Goal: Task Accomplishment & Management: Use online tool/utility

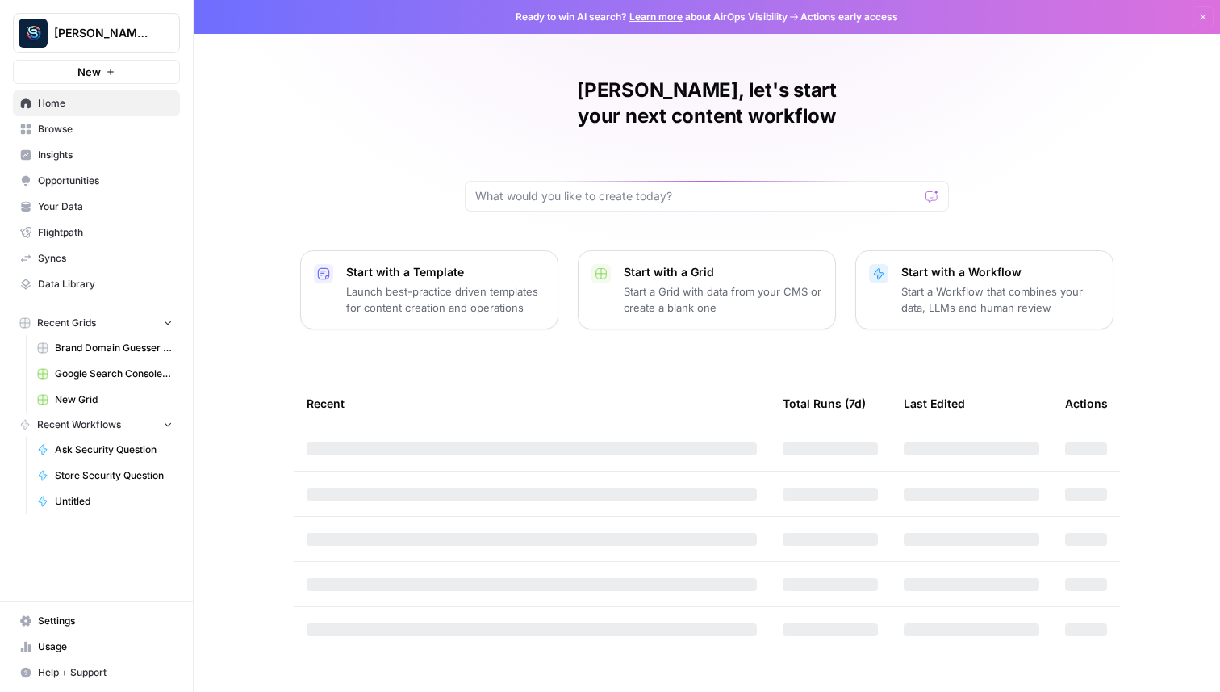
click at [133, 69] on button "New" at bounding box center [96, 72] width 167 height 24
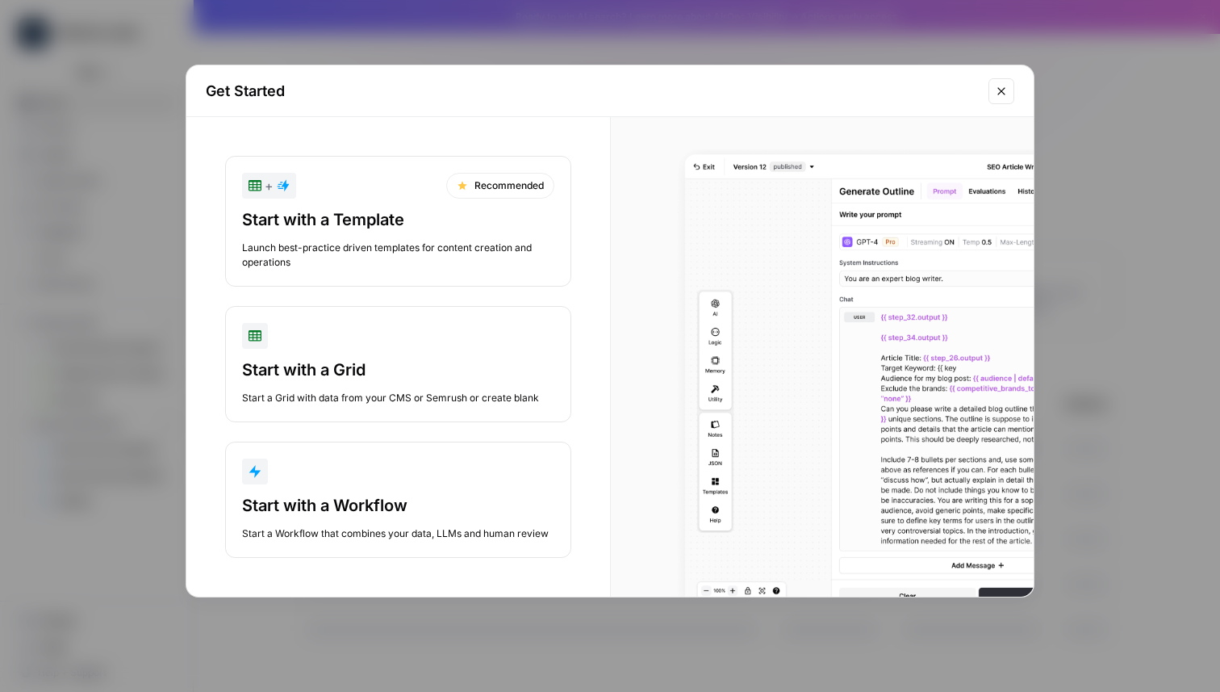
click at [302, 471] on div "button" at bounding box center [398, 471] width 312 height 26
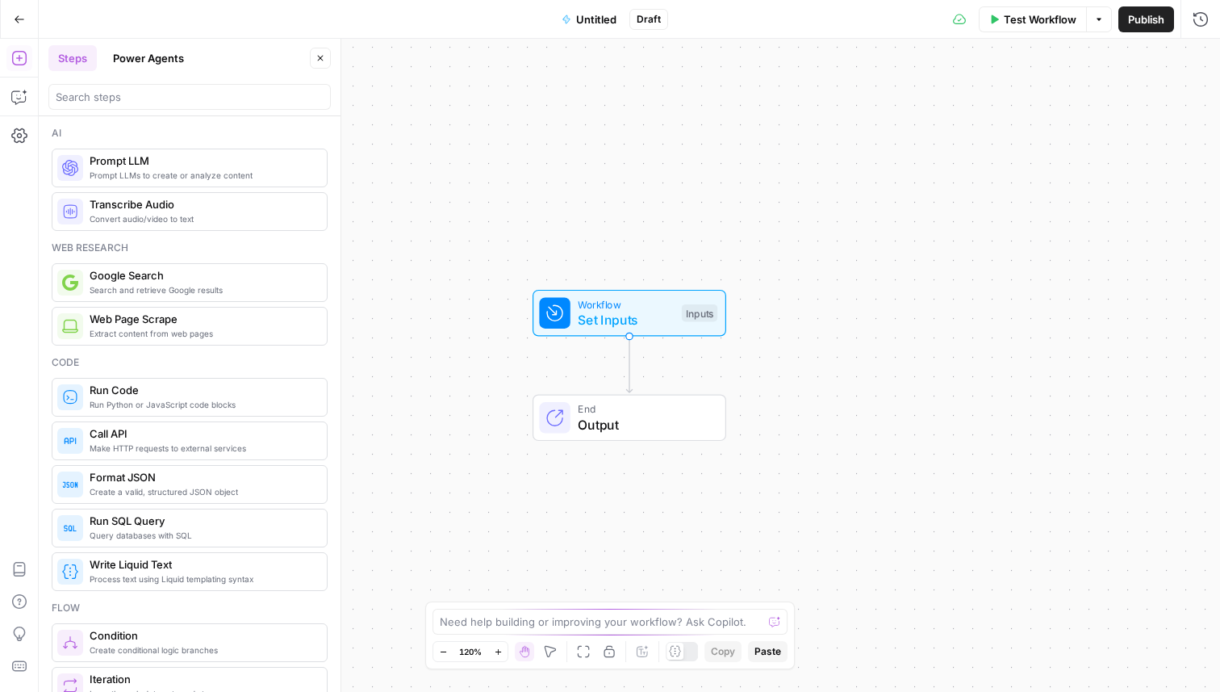
click at [180, 165] on span "Prompt LLM" at bounding box center [202, 161] width 224 height 16
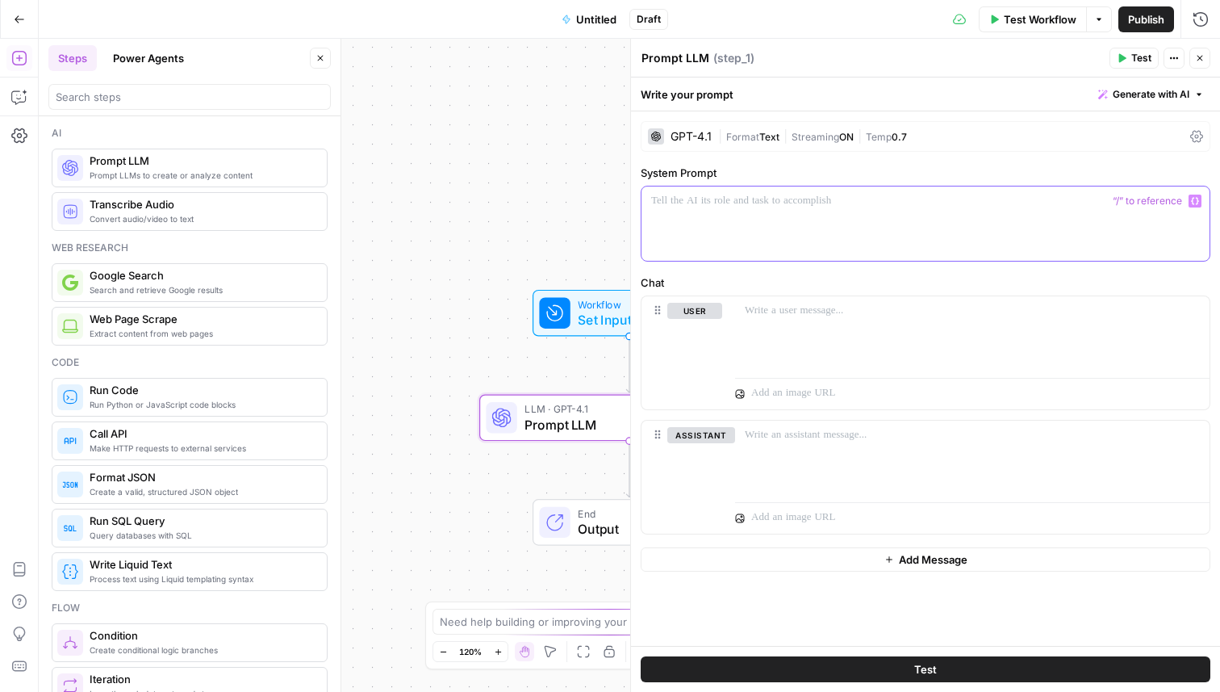
click at [746, 224] on div at bounding box center [926, 223] width 568 height 74
click at [817, 323] on div at bounding box center [972, 333] width 475 height 74
click at [705, 129] on div "GPT-4.1" at bounding box center [680, 136] width 64 height 16
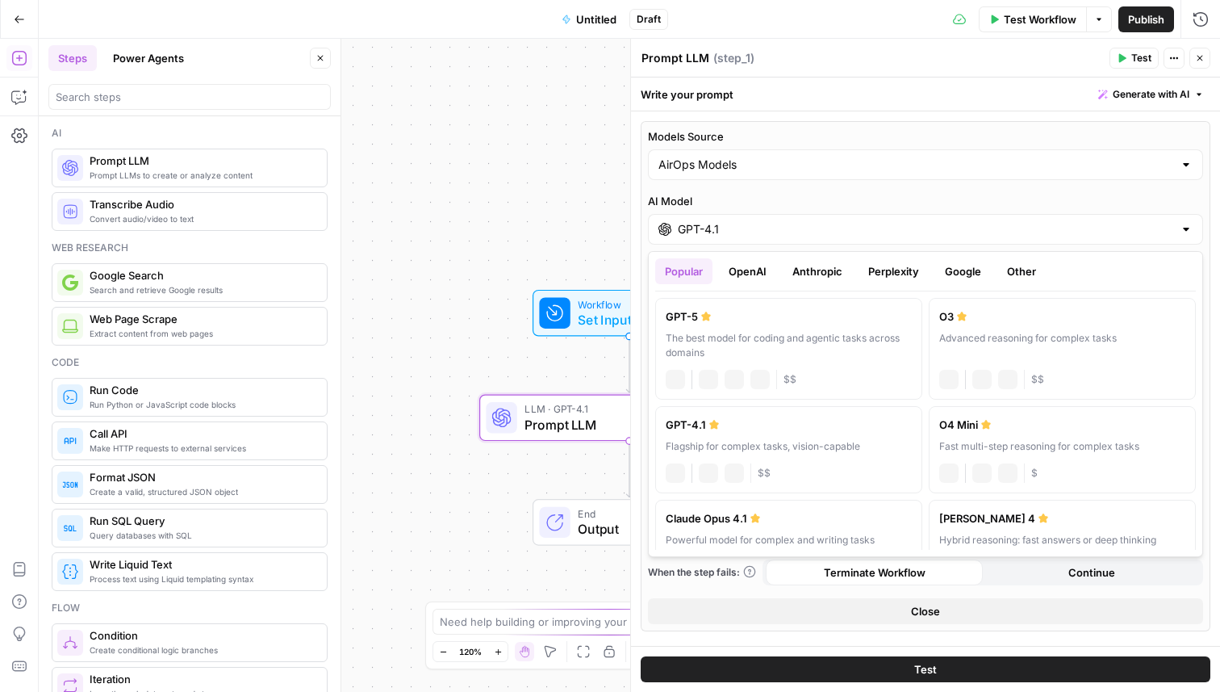
click at [784, 234] on input "GPT-4.1" at bounding box center [926, 229] width 496 height 16
click at [731, 327] on label "GPT-5 The best model for coding and agentic tasks across domains chat Vision Ca…" at bounding box center [788, 349] width 267 height 102
type input "GPT-5"
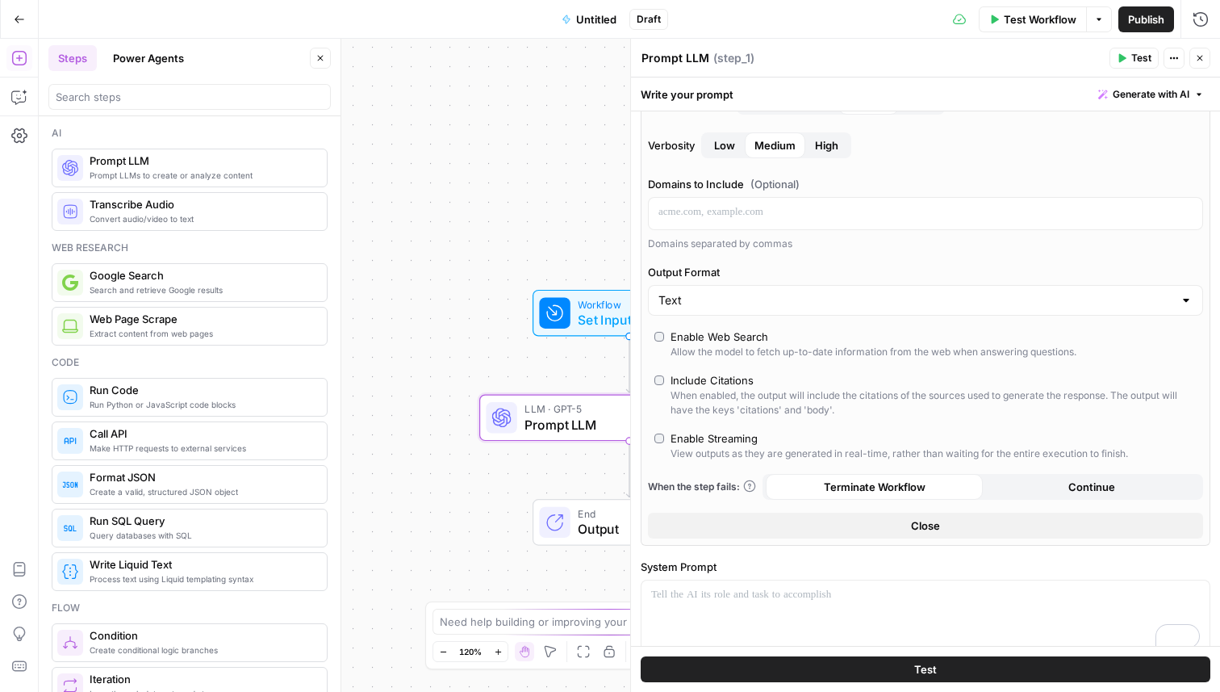
scroll to position [508, 0]
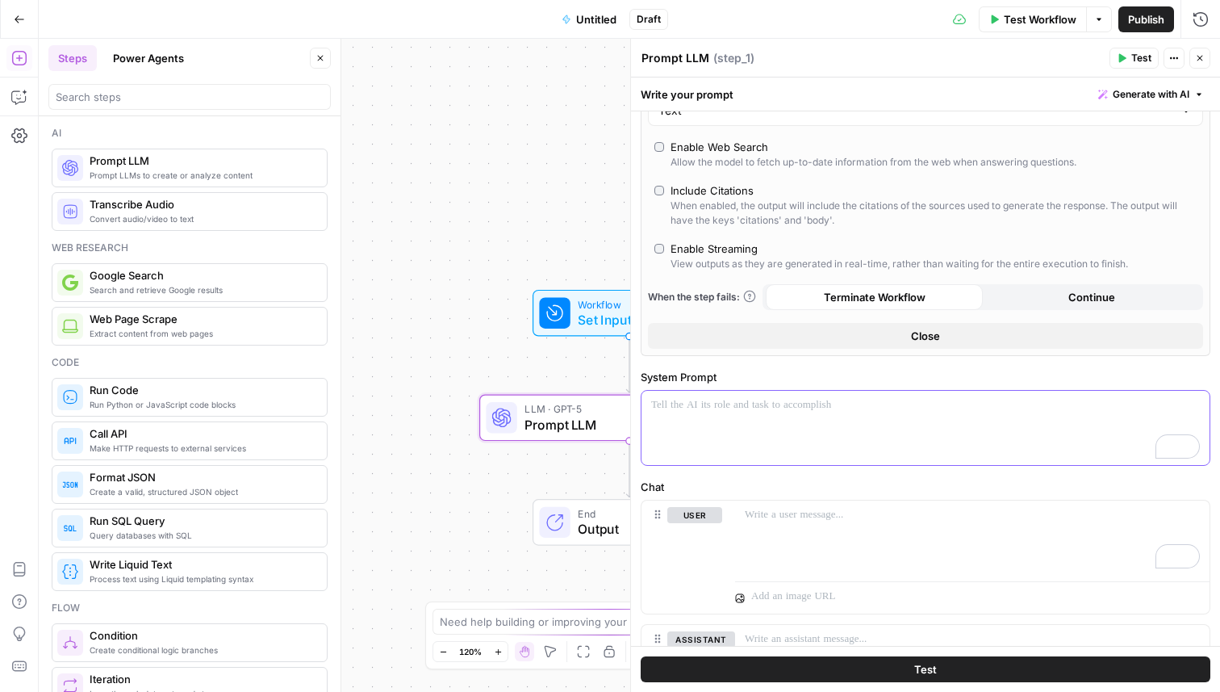
click at [777, 447] on div "To enrich screen reader interactions, please activate Accessibility in Grammarl…" at bounding box center [926, 428] width 568 height 74
click at [1132, 56] on span "Test" at bounding box center [1141, 58] width 20 height 15
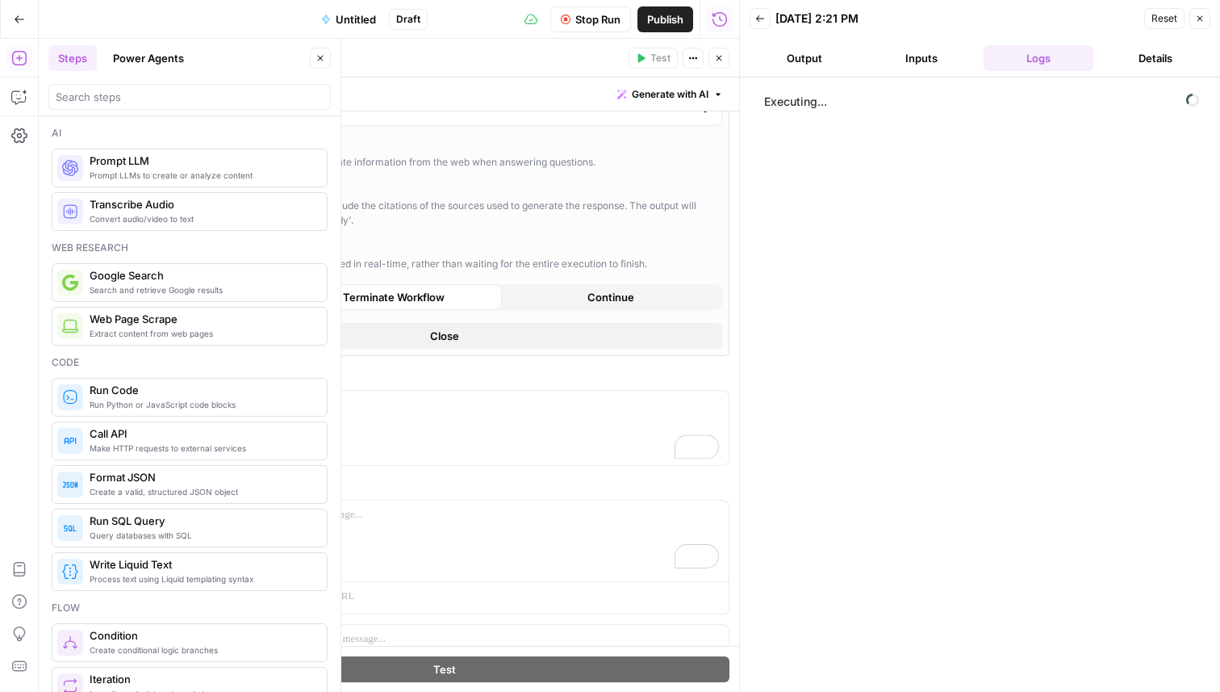
click at [316, 64] on button "Close" at bounding box center [320, 58] width 21 height 21
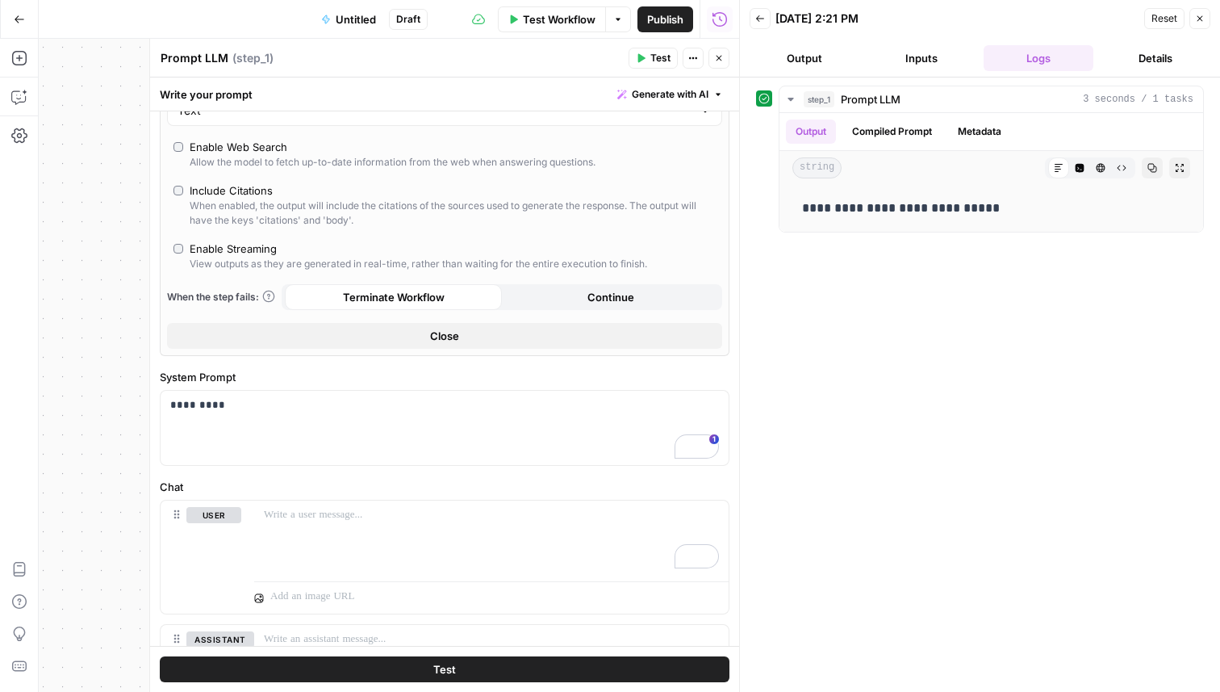
click at [1204, 19] on span "Close" at bounding box center [1204, 19] width 1 height 1
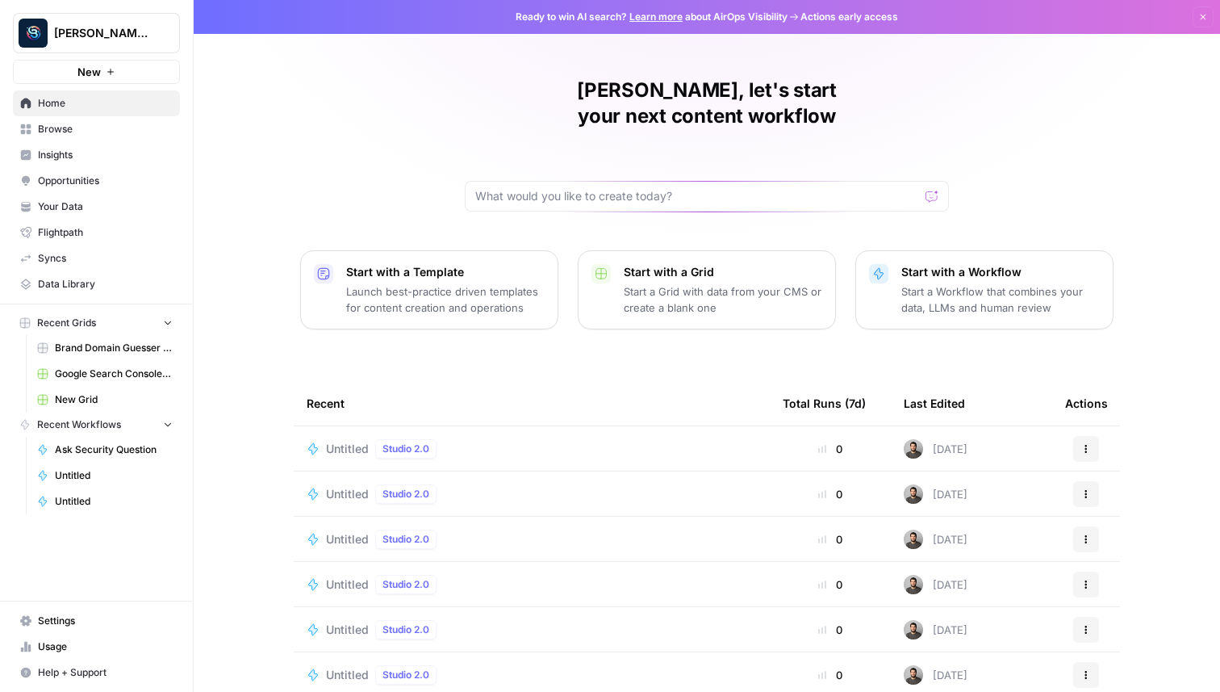
click at [58, 74] on button "New" at bounding box center [96, 72] width 167 height 24
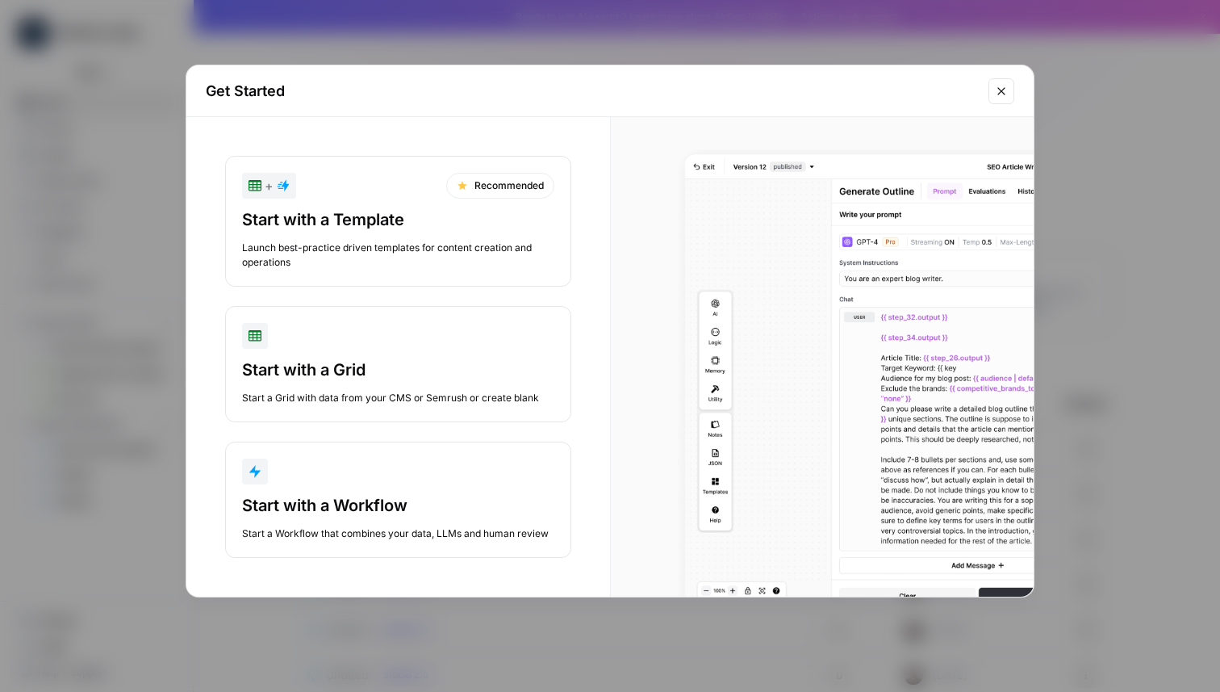
click at [260, 475] on icon "button" at bounding box center [255, 471] width 13 height 13
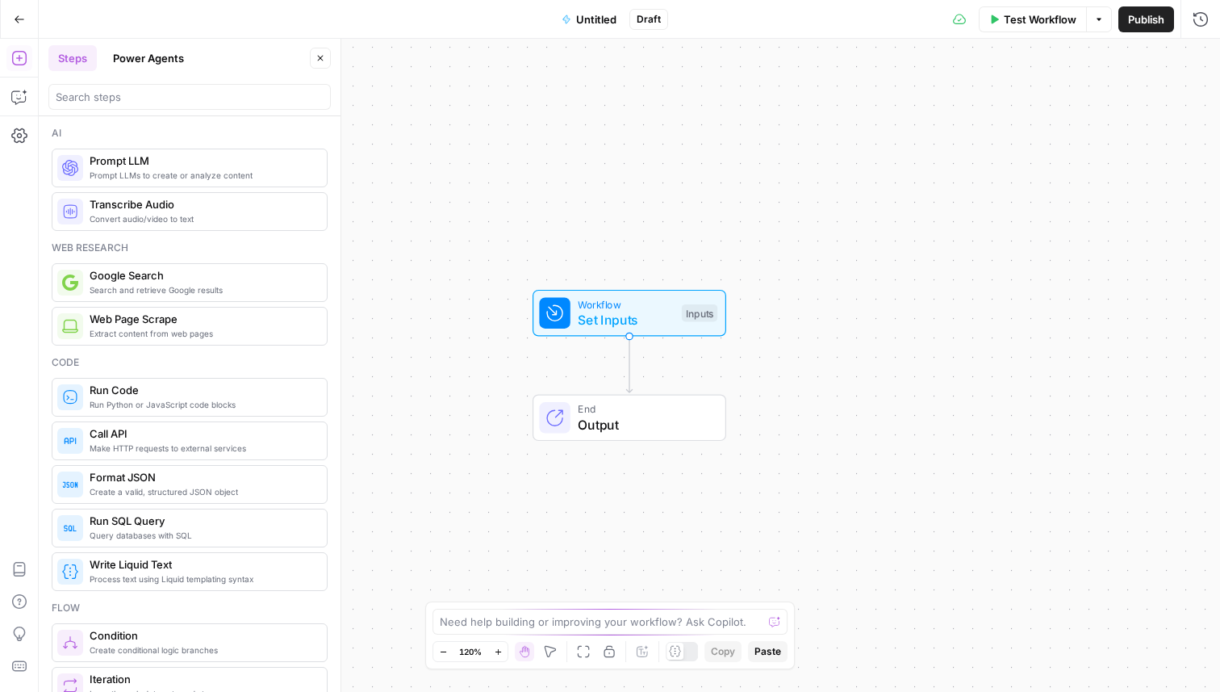
click at [204, 169] on span "Prompt LLMs to create or analyze content" at bounding box center [202, 175] width 224 height 13
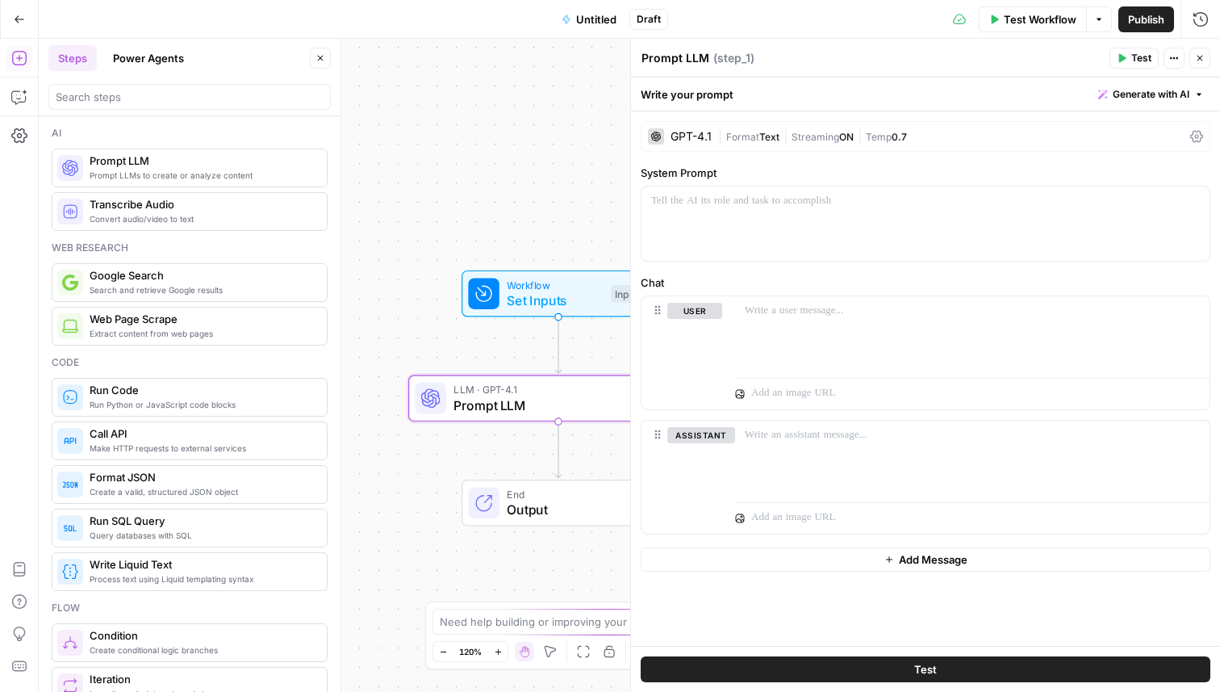
drag, startPoint x: 437, startPoint y: 258, endPoint x: 351, endPoint y: 229, distance: 91.1
click at [351, 229] on div "Workflow Set Inputs Inputs LLM · GPT-4.1 Prompt LLM Step 1 End Output" at bounding box center [629, 365] width 1181 height 653
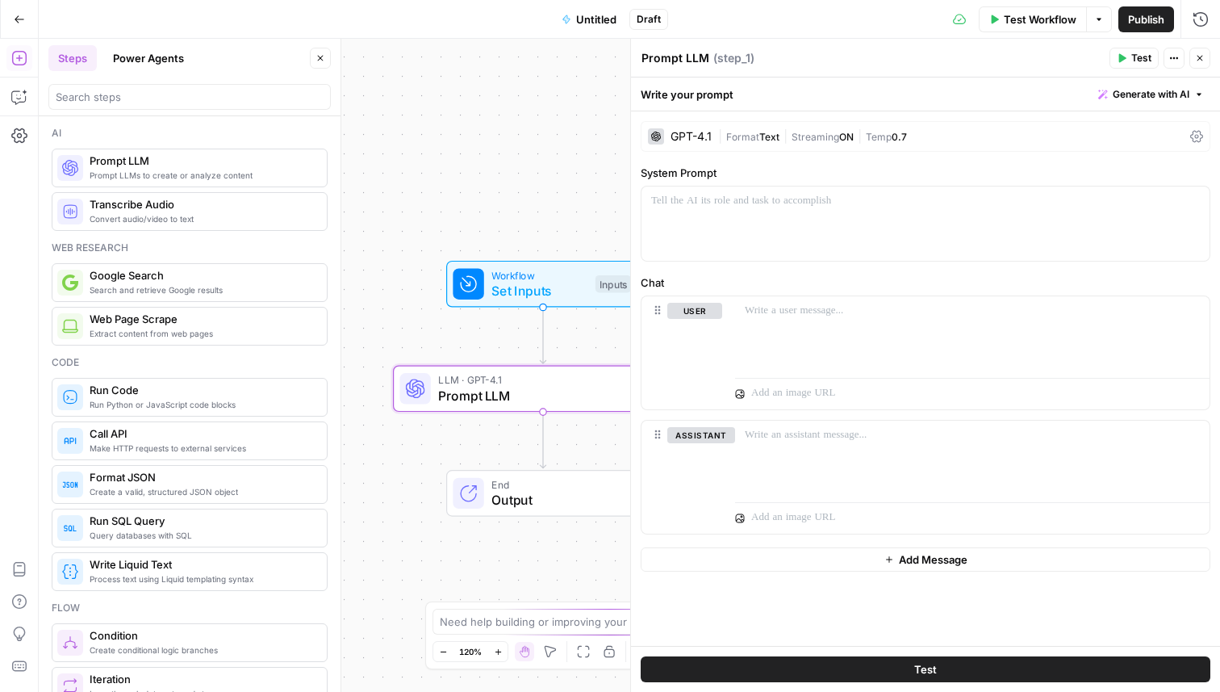
click at [312, 58] on button "Close" at bounding box center [320, 58] width 21 height 21
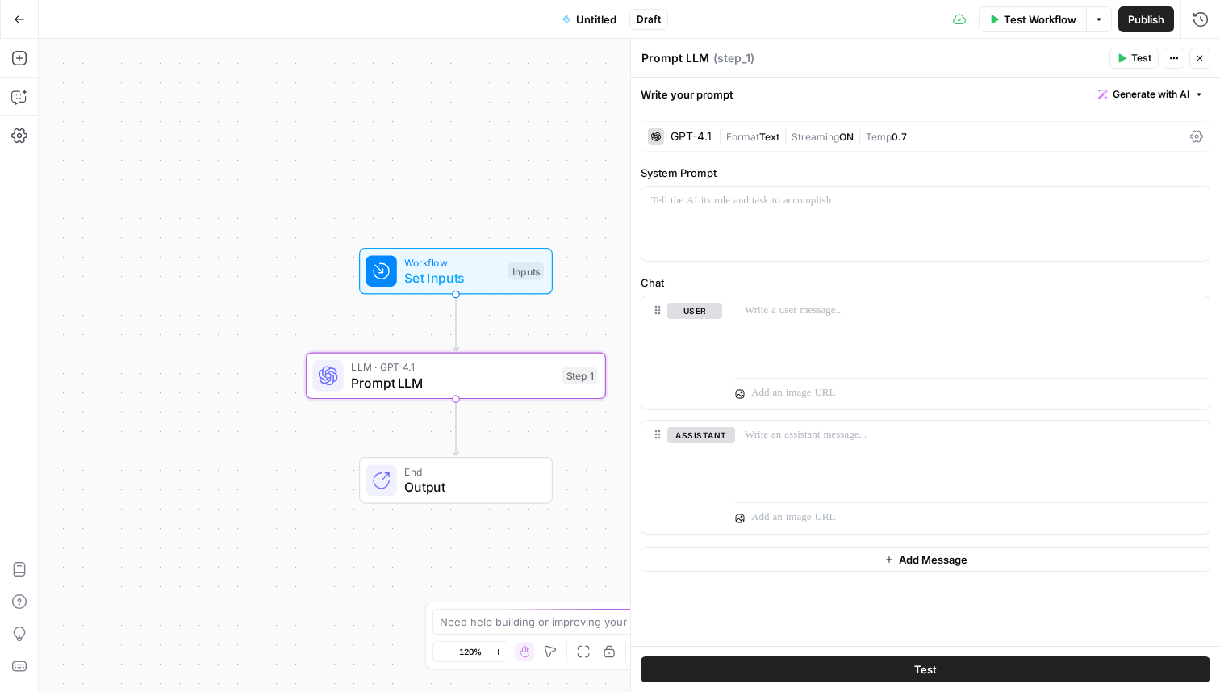
drag, startPoint x: 402, startPoint y: 98, endPoint x: 310, endPoint y: 86, distance: 92.9
click at [310, 86] on div "Workflow Set Inputs Inputs LLM · GPT-4.1 Prompt LLM Step 1 End Output" at bounding box center [629, 365] width 1181 height 653
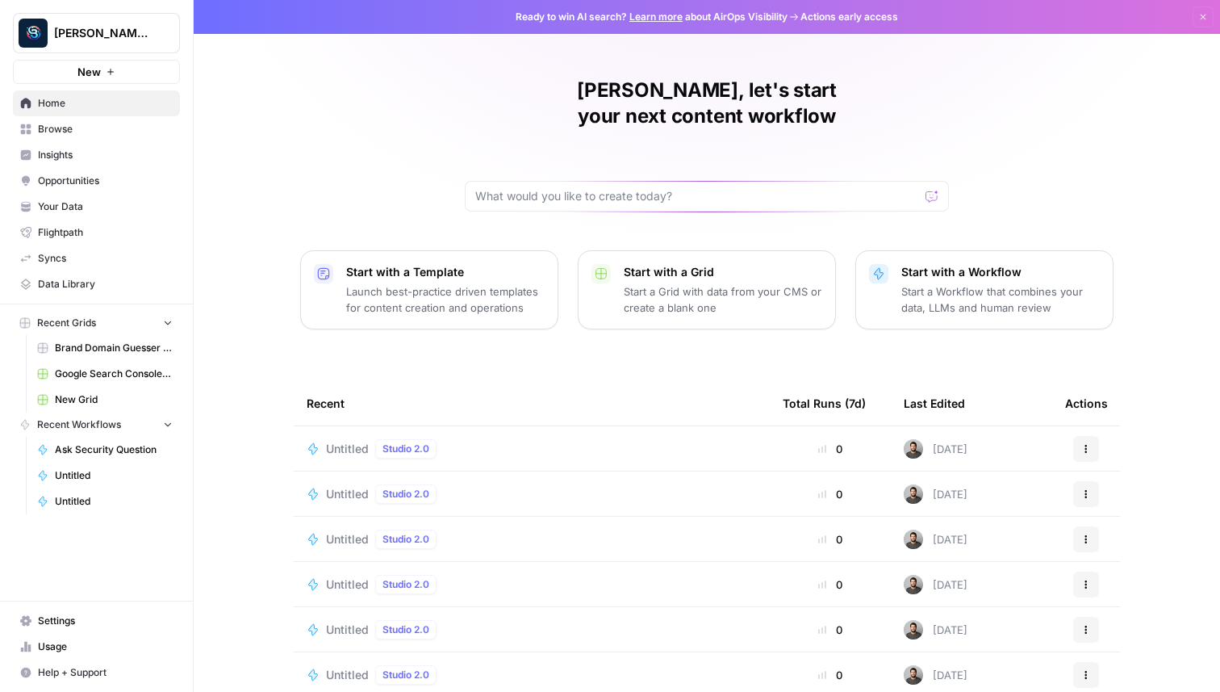
scroll to position [51, 0]
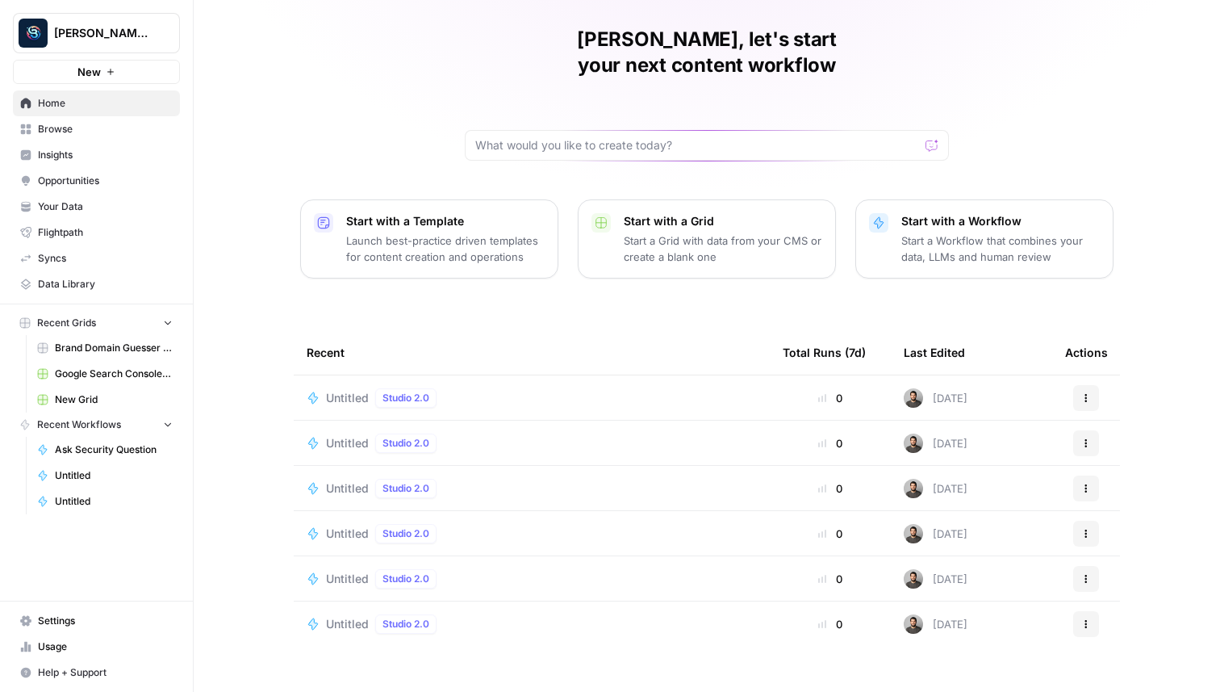
click at [111, 132] on span "Browse" at bounding box center [105, 129] width 135 height 15
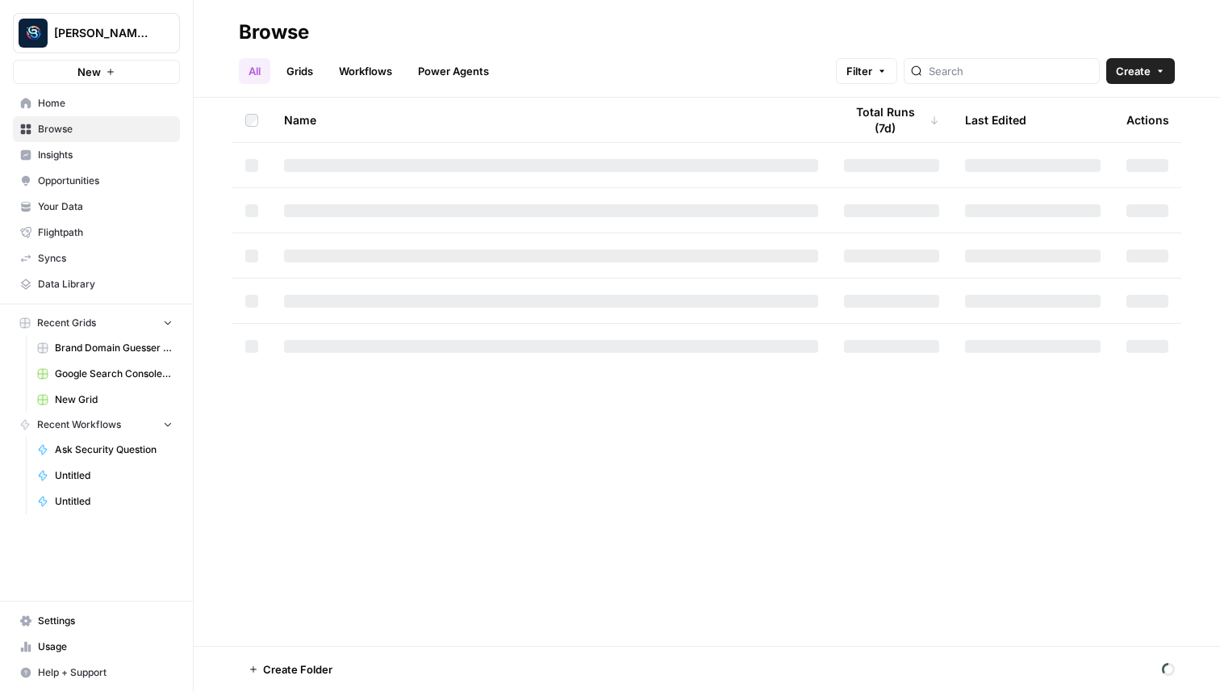
click at [337, 66] on link "Workflows" at bounding box center [365, 71] width 73 height 26
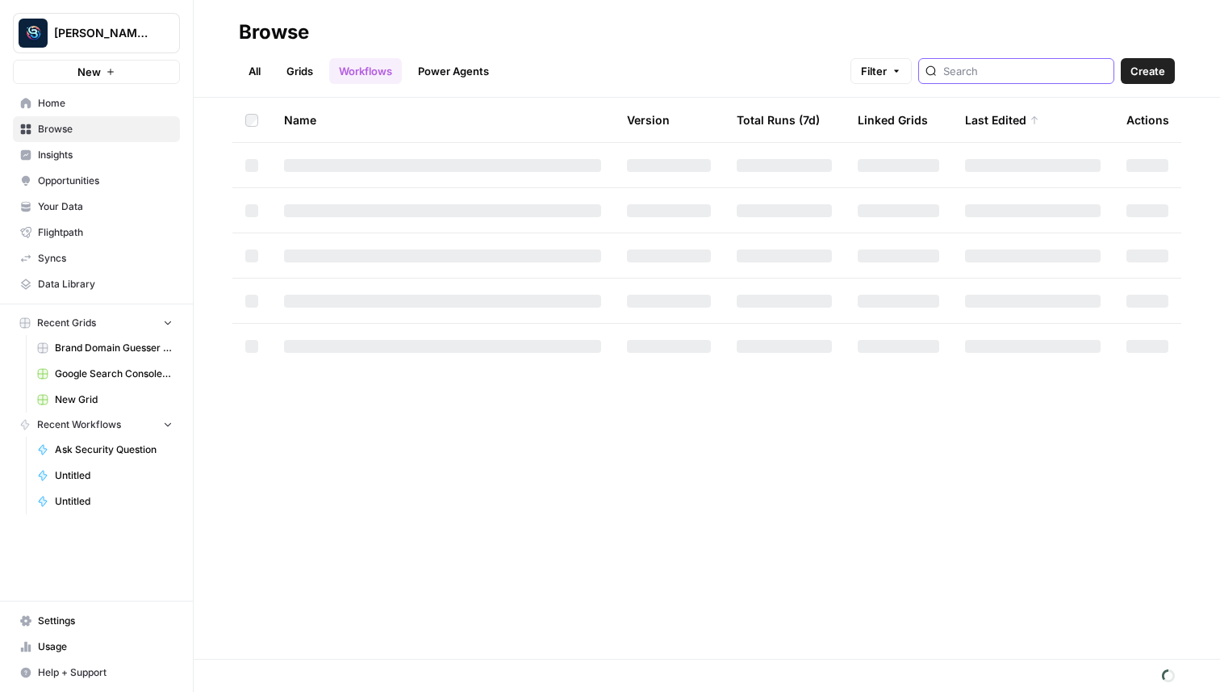
click at [1034, 73] on input "search" at bounding box center [1025, 71] width 164 height 16
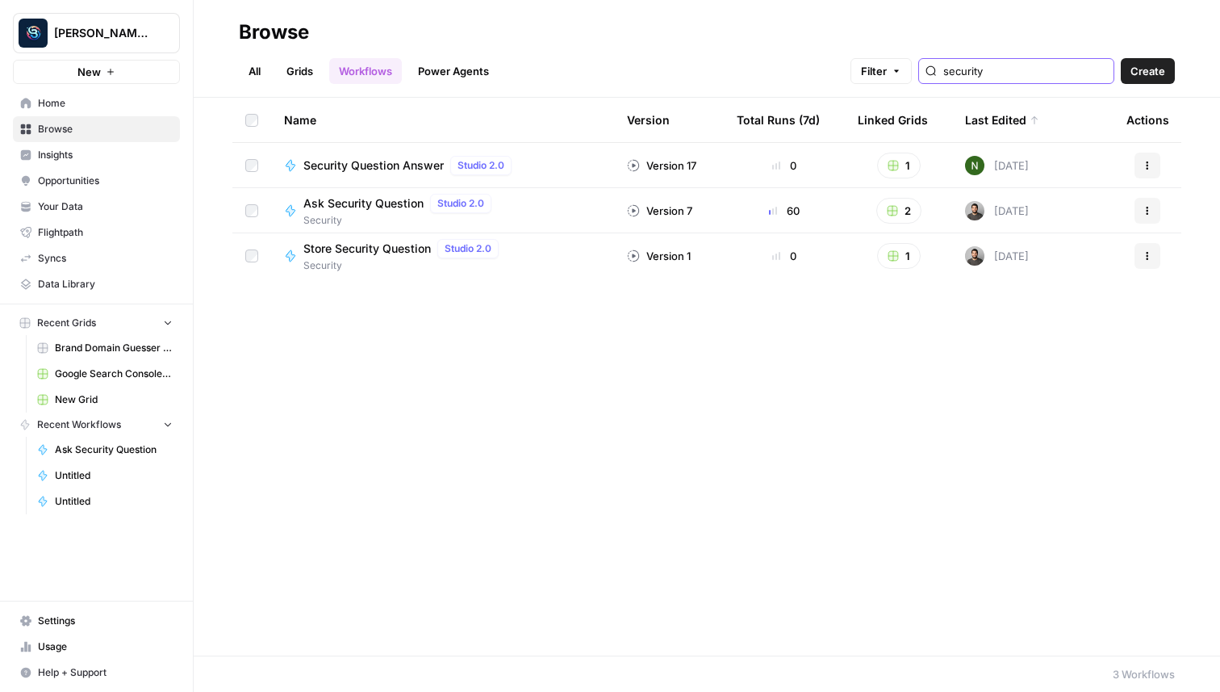
type input "security"
click at [354, 175] on td "Security Question Answer Studio 2.0" at bounding box center [442, 165] width 343 height 44
click at [354, 165] on span "Security Question Answer" at bounding box center [373, 165] width 140 height 16
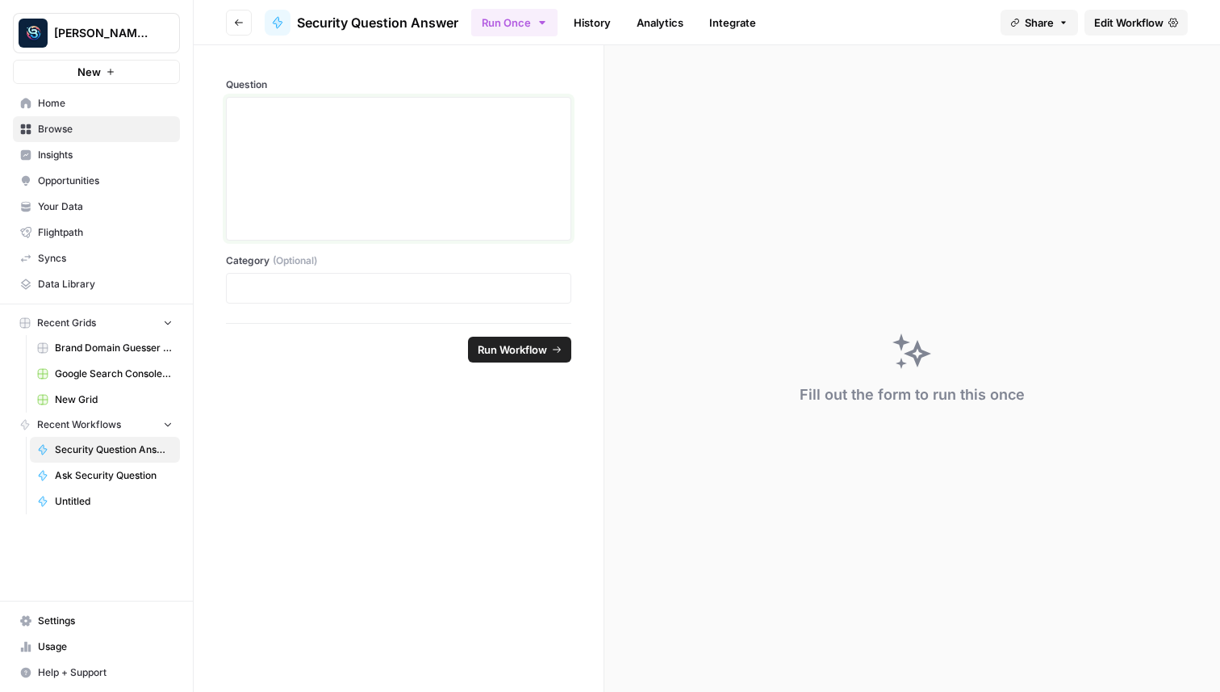
click at [354, 165] on div at bounding box center [398, 168] width 324 height 129
click at [236, 27] on button "Go back" at bounding box center [239, 23] width 26 height 26
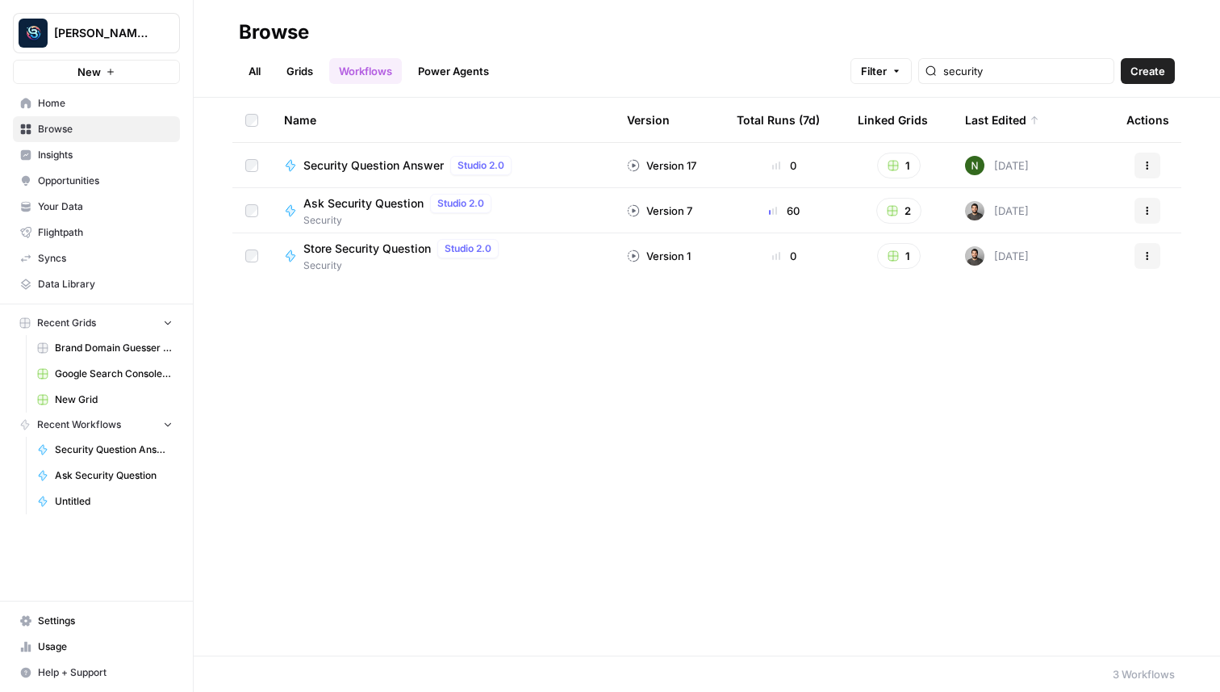
click at [375, 207] on span "Ask Security Question" at bounding box center [363, 203] width 120 height 16
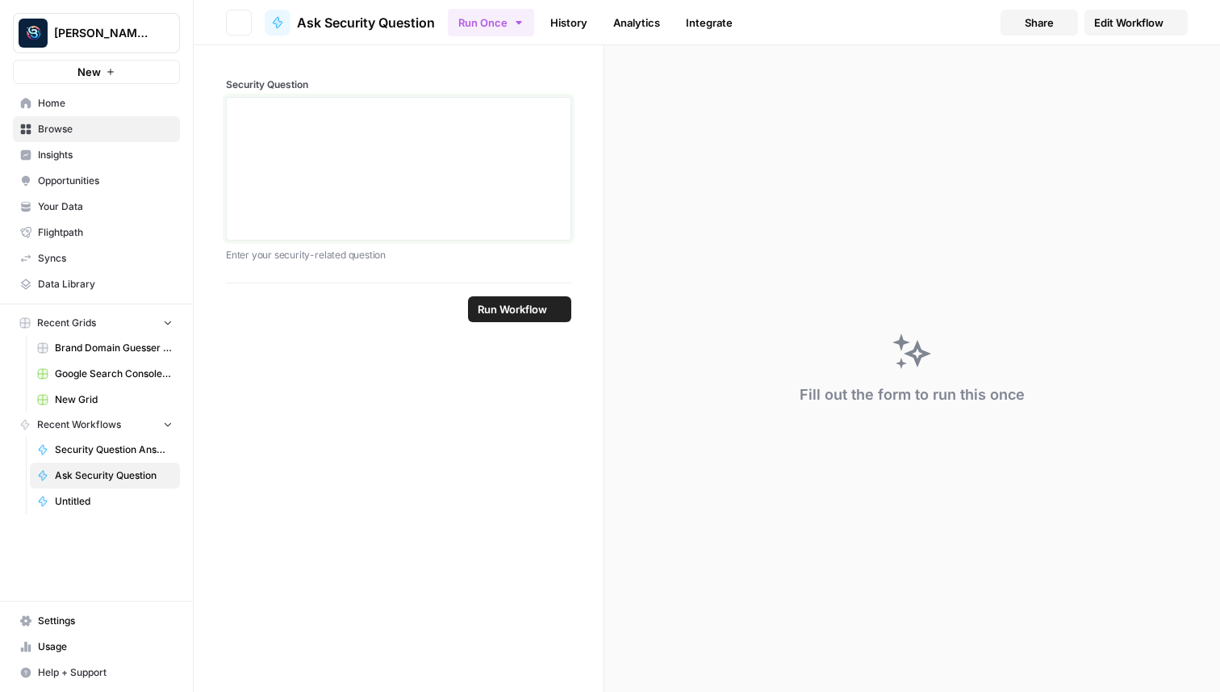
click at [338, 127] on div at bounding box center [398, 168] width 324 height 129
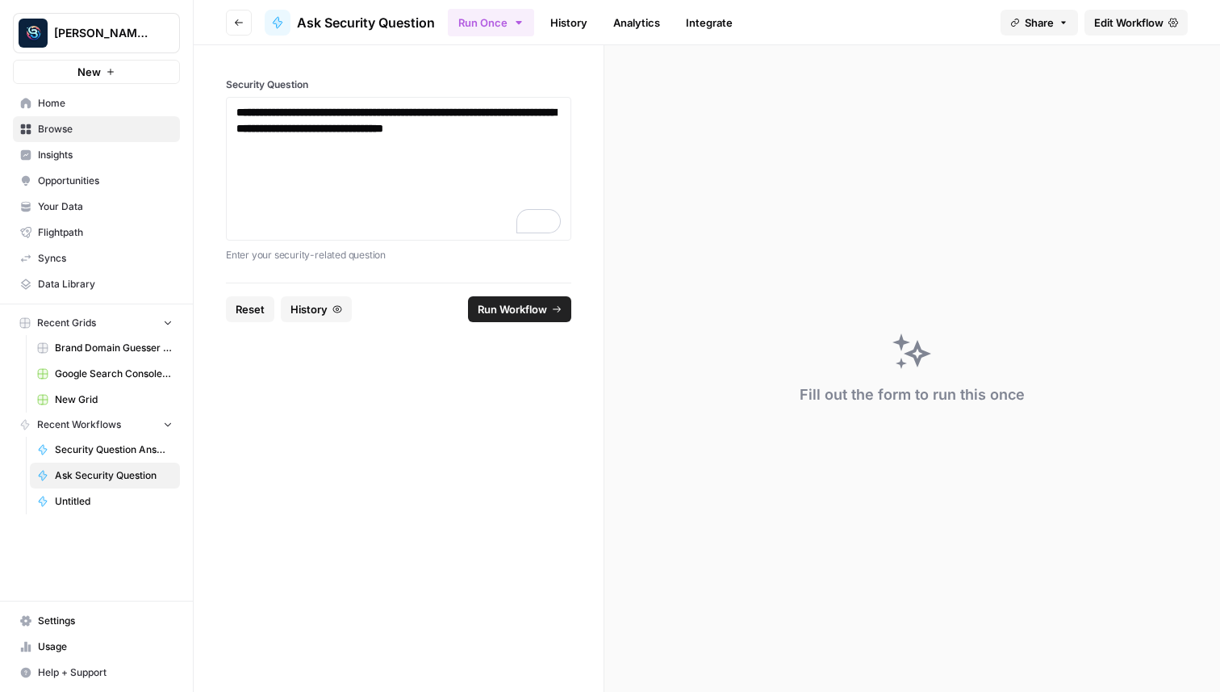
click at [542, 309] on span "Run Workflow" at bounding box center [512, 309] width 69 height 16
drag, startPoint x: 549, startPoint y: 136, endPoint x: 273, endPoint y: 77, distance: 282.4
click at [274, 77] on div "**********" at bounding box center [398, 170] width 345 height 186
copy strong "**********"
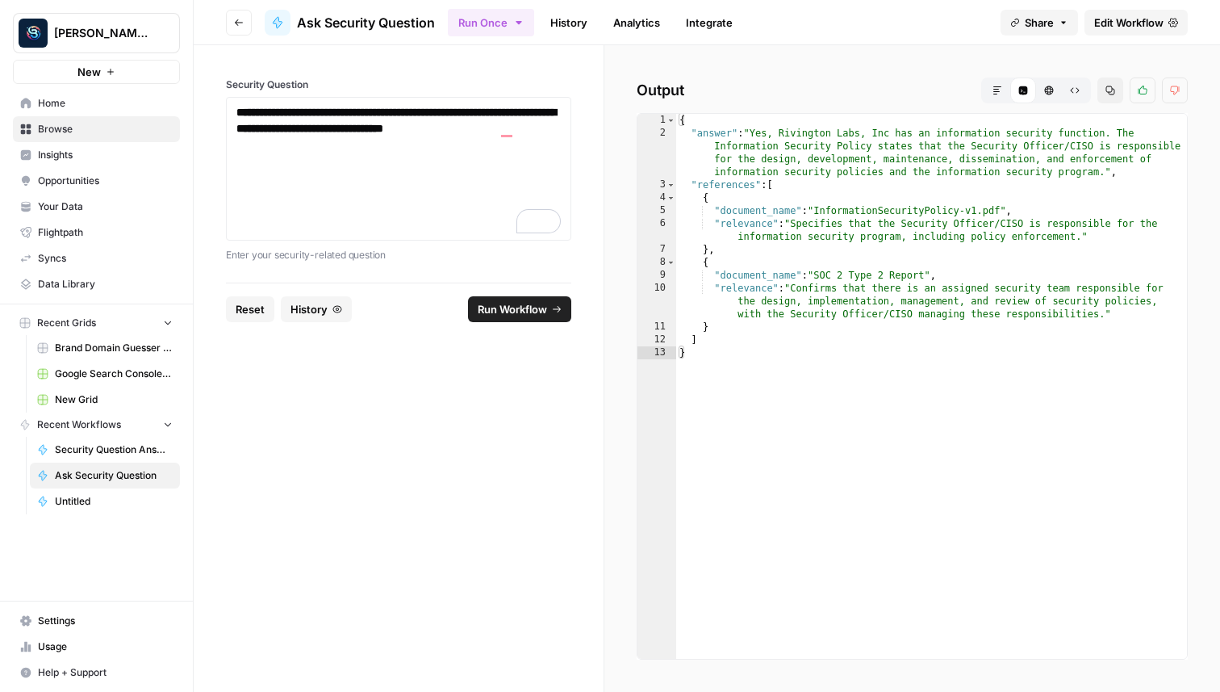
type textarea "**********"
click at [902, 317] on div "{ "answer" : "Yes, Rivington Labs, Inc has an information security function. Th…" at bounding box center [931, 399] width 511 height 571
click at [560, 180] on div "**********" at bounding box center [398, 169] width 345 height 144
click at [542, 151] on div "**********" at bounding box center [398, 168] width 324 height 129
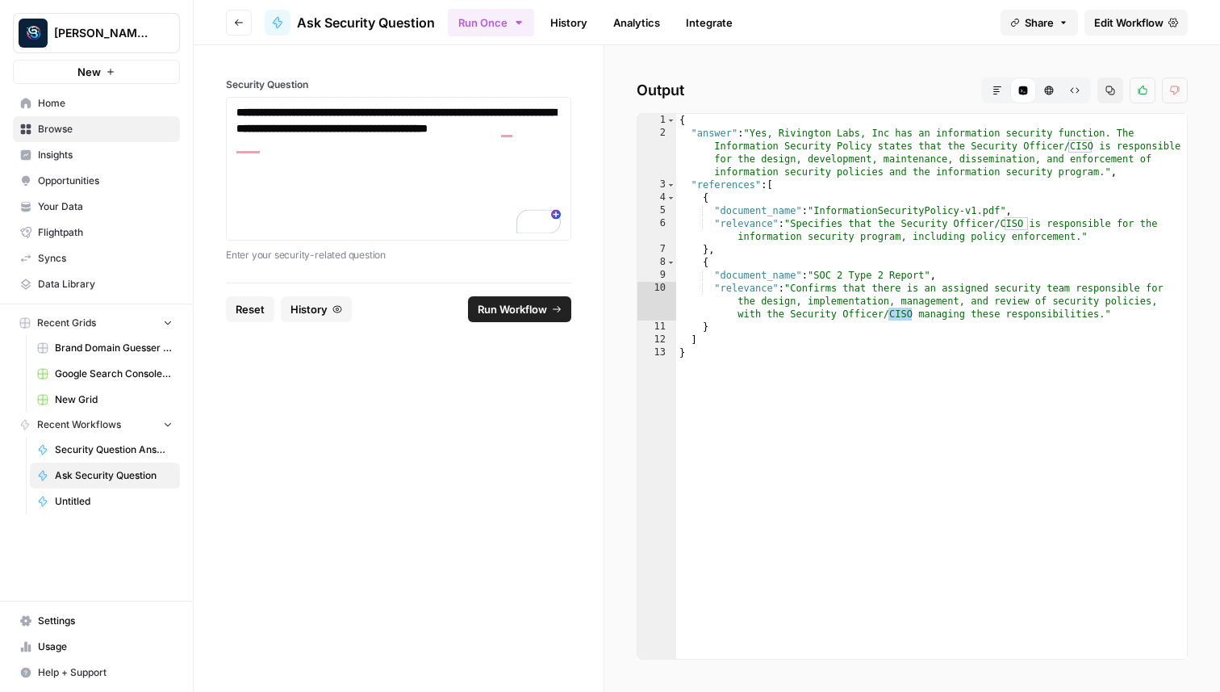
click at [527, 315] on span "Run Workflow" at bounding box center [512, 309] width 69 height 16
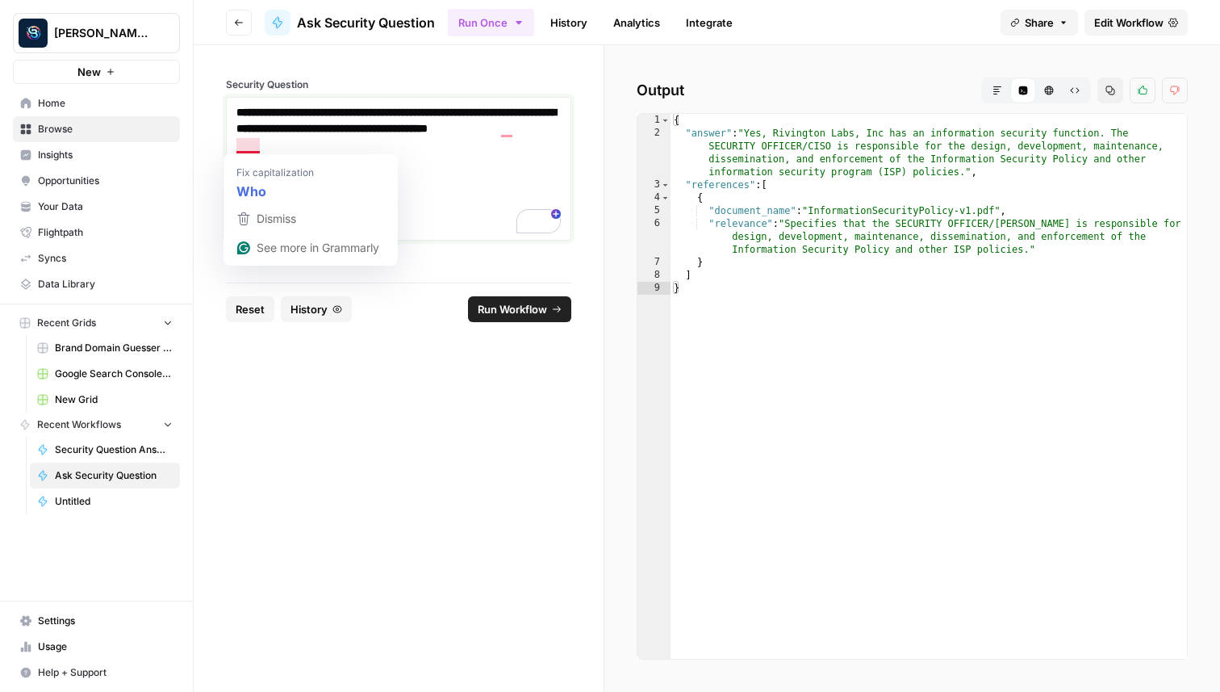
drag, startPoint x: 318, startPoint y: 145, endPoint x: 238, endPoint y: 140, distance: 80.0
click at [238, 136] on p "**********" at bounding box center [398, 120] width 324 height 32
click at [526, 307] on span "Run Workflow" at bounding box center [512, 309] width 69 height 16
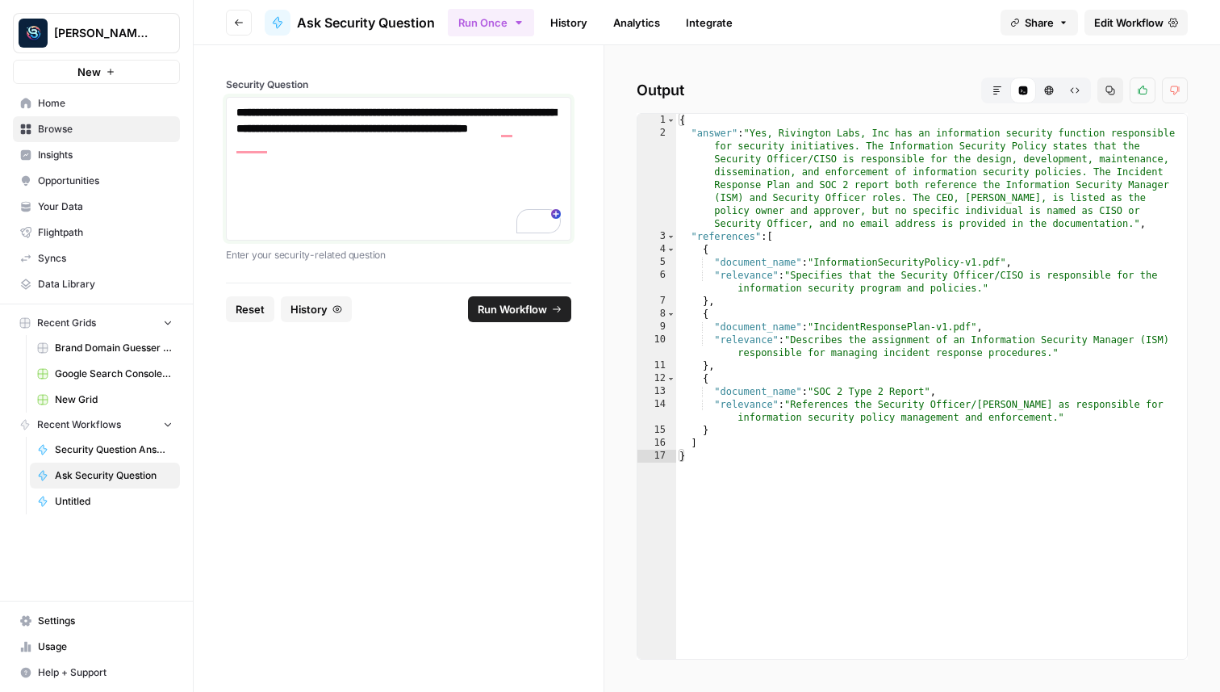
click at [378, 157] on div "**********" at bounding box center [398, 168] width 324 height 129
click at [528, 321] on button "Run Workflow" at bounding box center [519, 309] width 103 height 26
